Goal: Task Accomplishment & Management: Complete application form

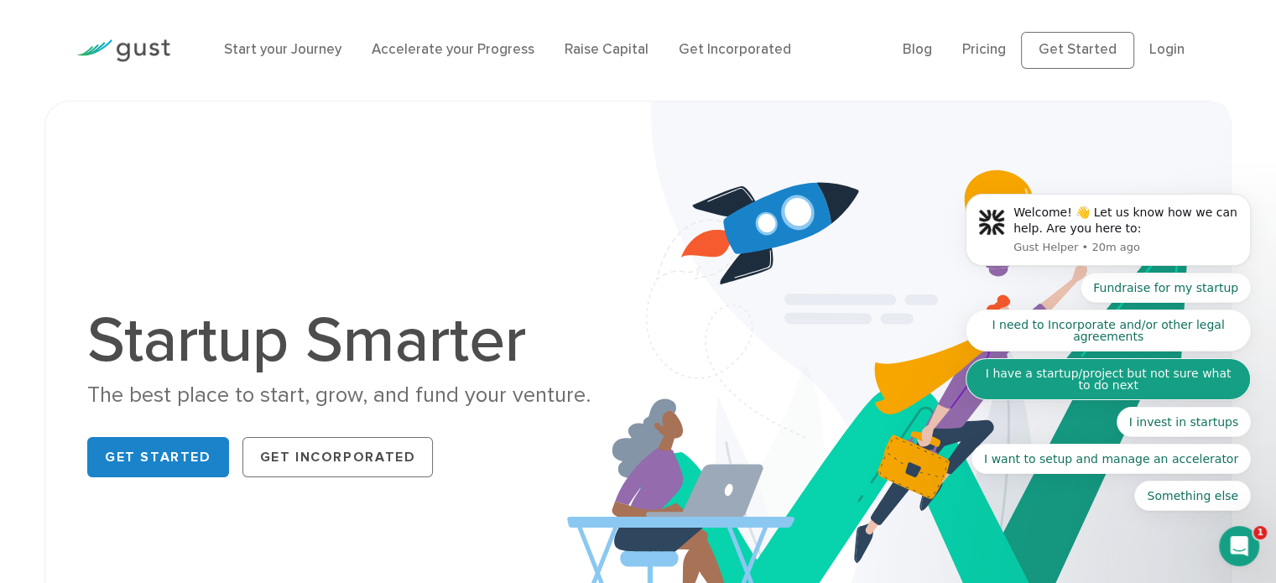
click at [1194, 384] on button "I have a startup/project but not sure what to do next" at bounding box center [1108, 379] width 285 height 42
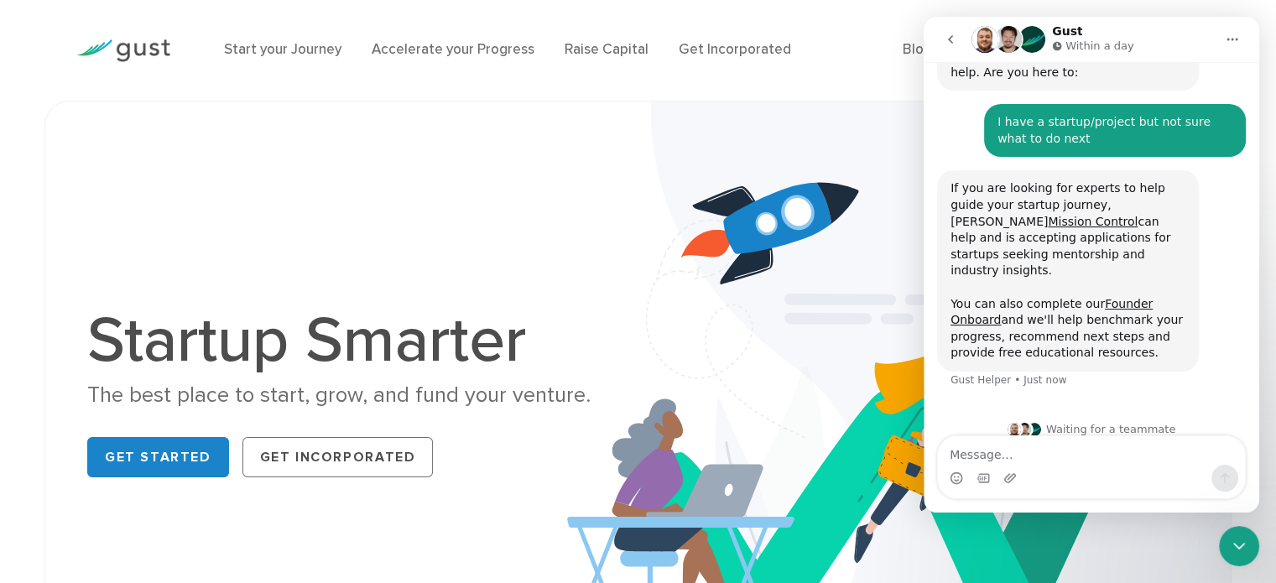
scroll to position [111, 0]
drag, startPoint x: 950, startPoint y: 290, endPoint x: 1082, endPoint y: 294, distance: 132.6
click at [1082, 294] on div "If you are looking for experts to help guide your startup journey, Gust's Missi…" at bounding box center [1067, 270] width 235 height 181
click at [1143, 297] on link "Founder Onboard" at bounding box center [1051, 312] width 202 height 30
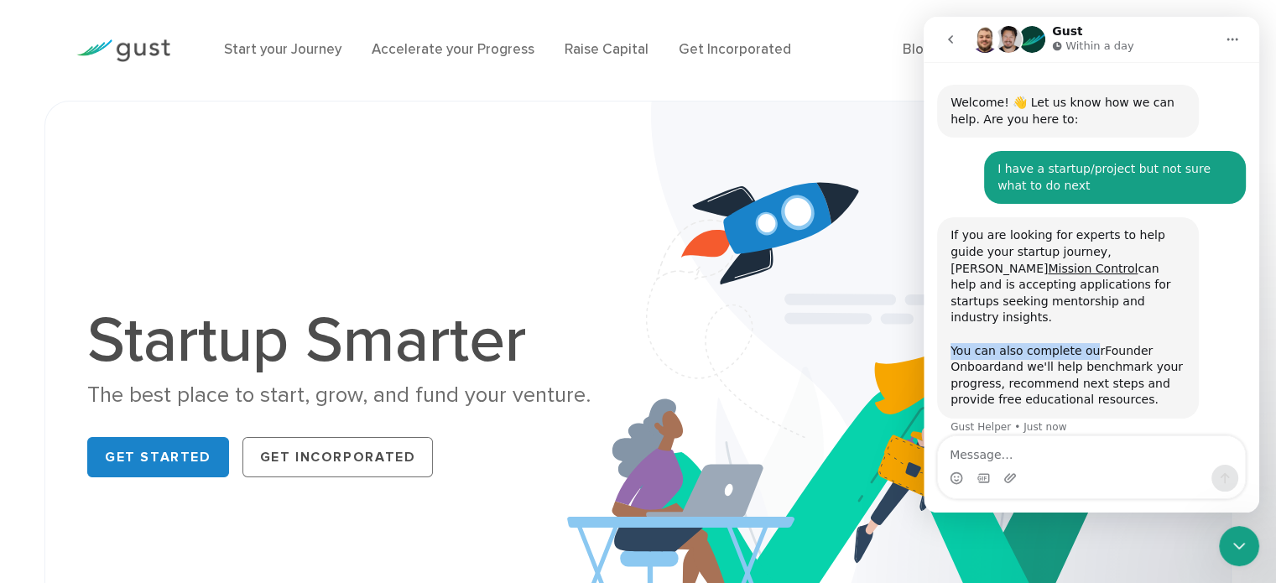
scroll to position [0, 0]
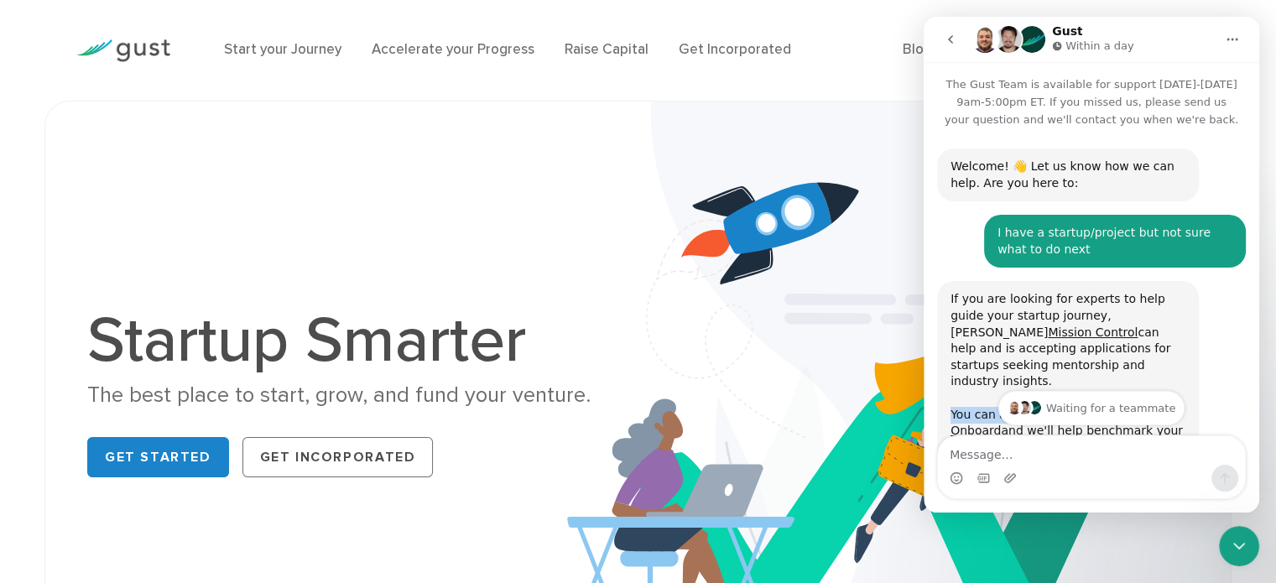
click at [950, 44] on icon "go back" at bounding box center [950, 39] width 13 height 13
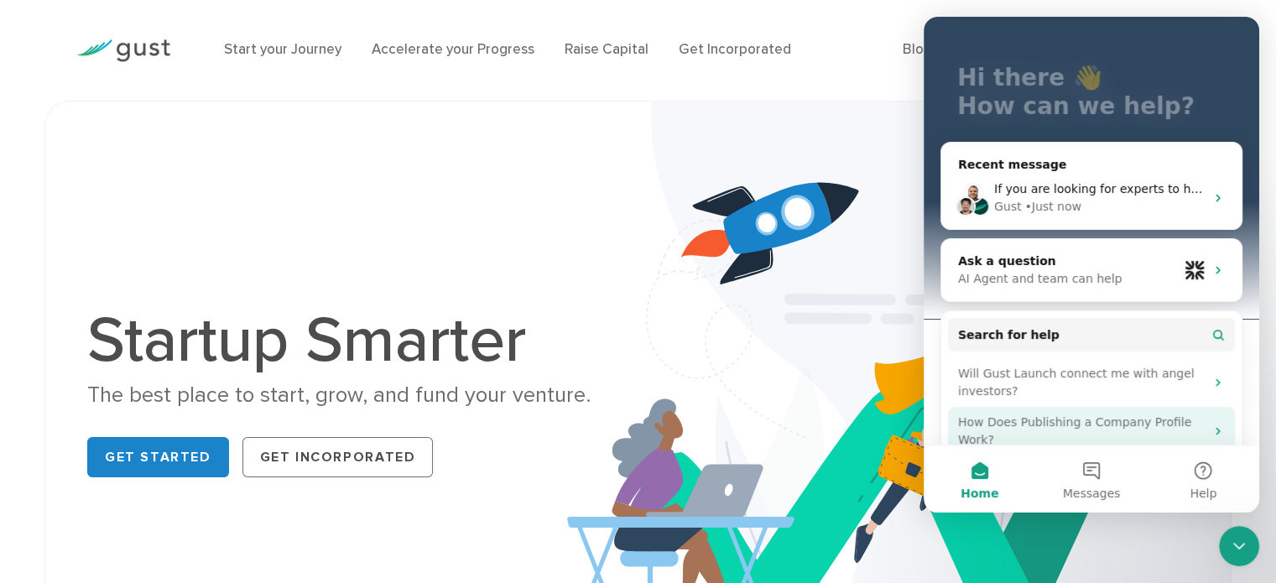
scroll to position [159, 0]
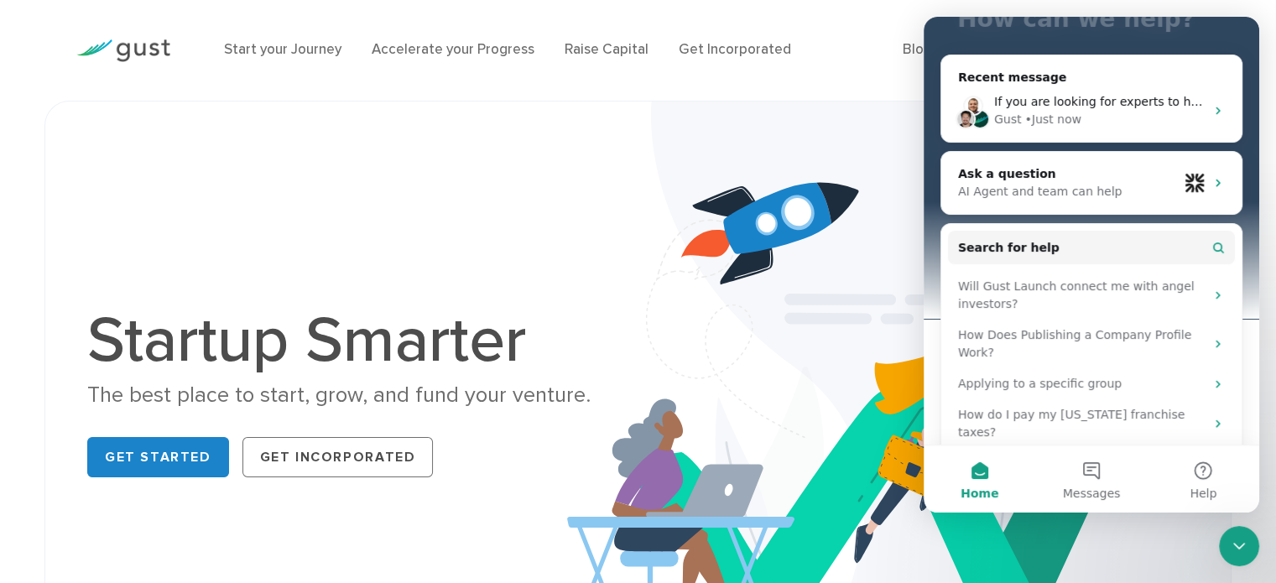
click at [788, 115] on img at bounding box center [899, 397] width 664 height 591
click at [809, 89] on div "Start your Journey Accelerate your Progress Raise Capital Get Incorporated Blog…" at bounding box center [638, 50] width 1148 height 101
click at [624, 53] on link "Raise Capital" at bounding box center [607, 49] width 84 height 17
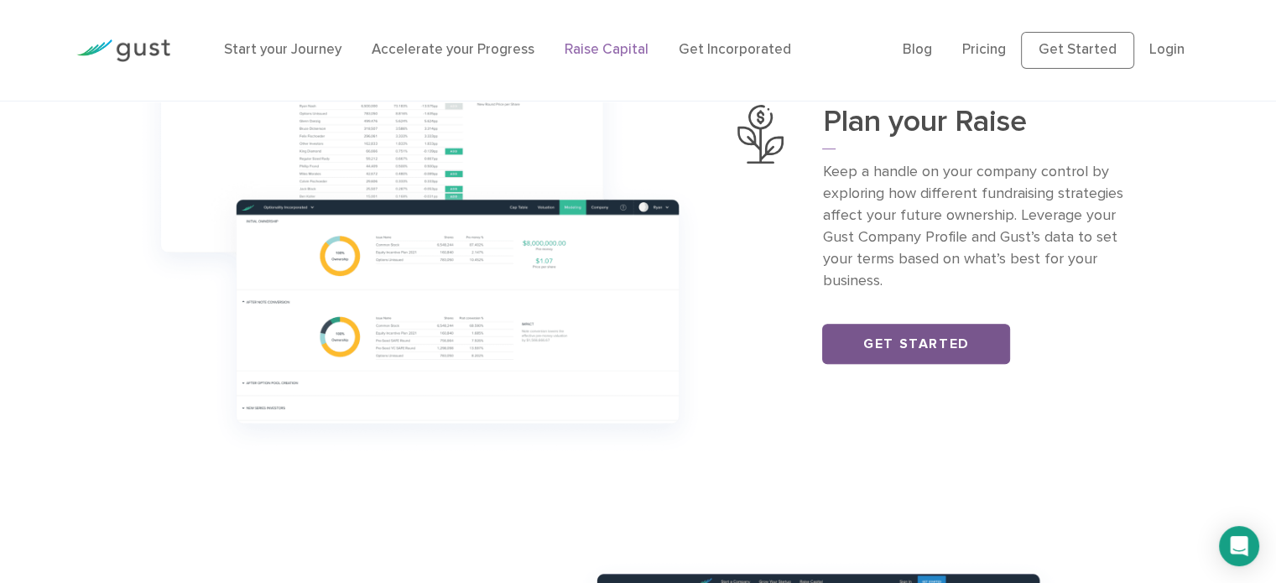
scroll to position [671, 0]
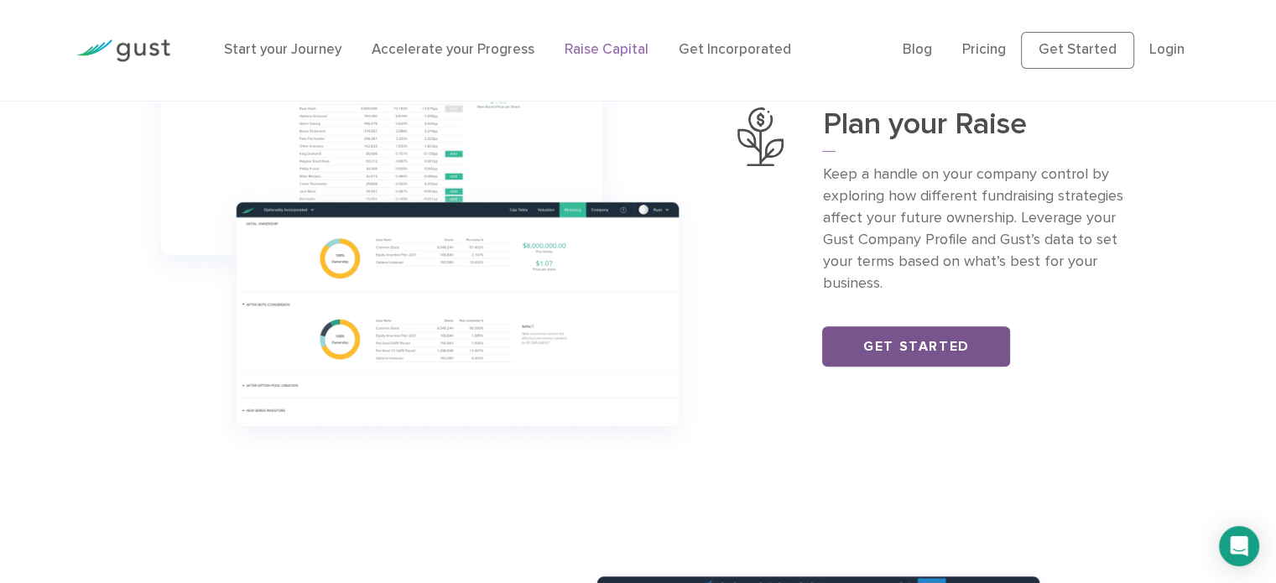
click at [909, 328] on link "Get Started" at bounding box center [916, 346] width 188 height 40
